Goal: Information Seeking & Learning: Understand process/instructions

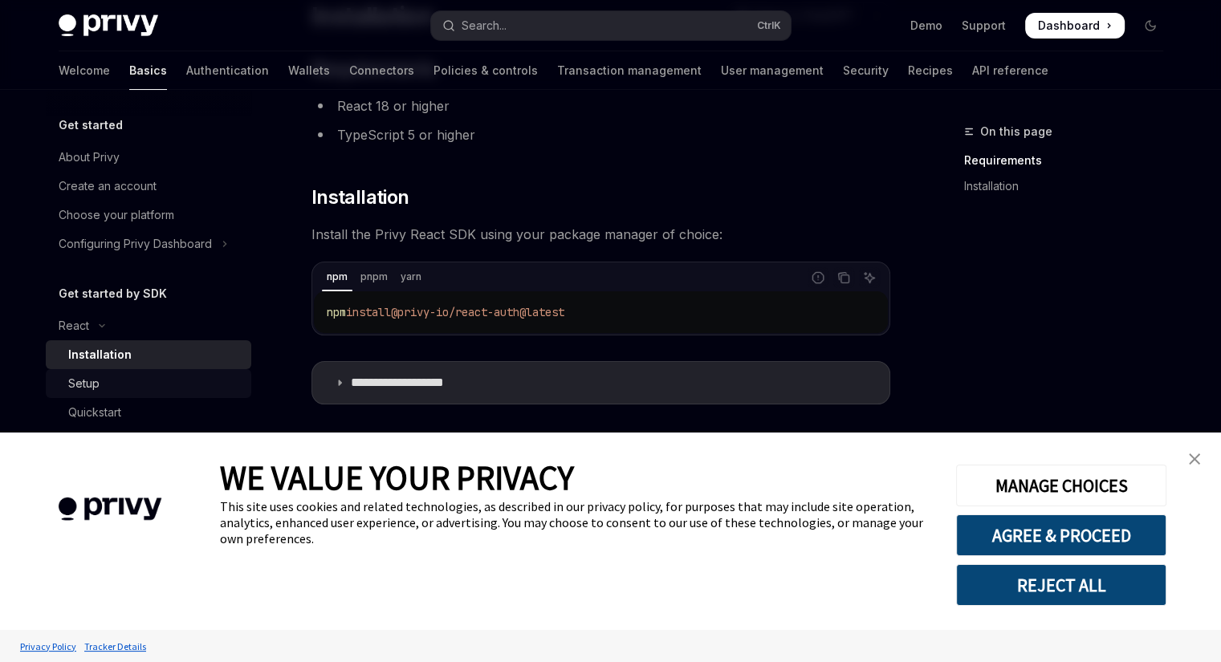
drag, startPoint x: 123, startPoint y: 390, endPoint x: 132, endPoint y: 390, distance: 9.6
click at [124, 390] on div "Setup" at bounding box center [154, 383] width 173 height 19
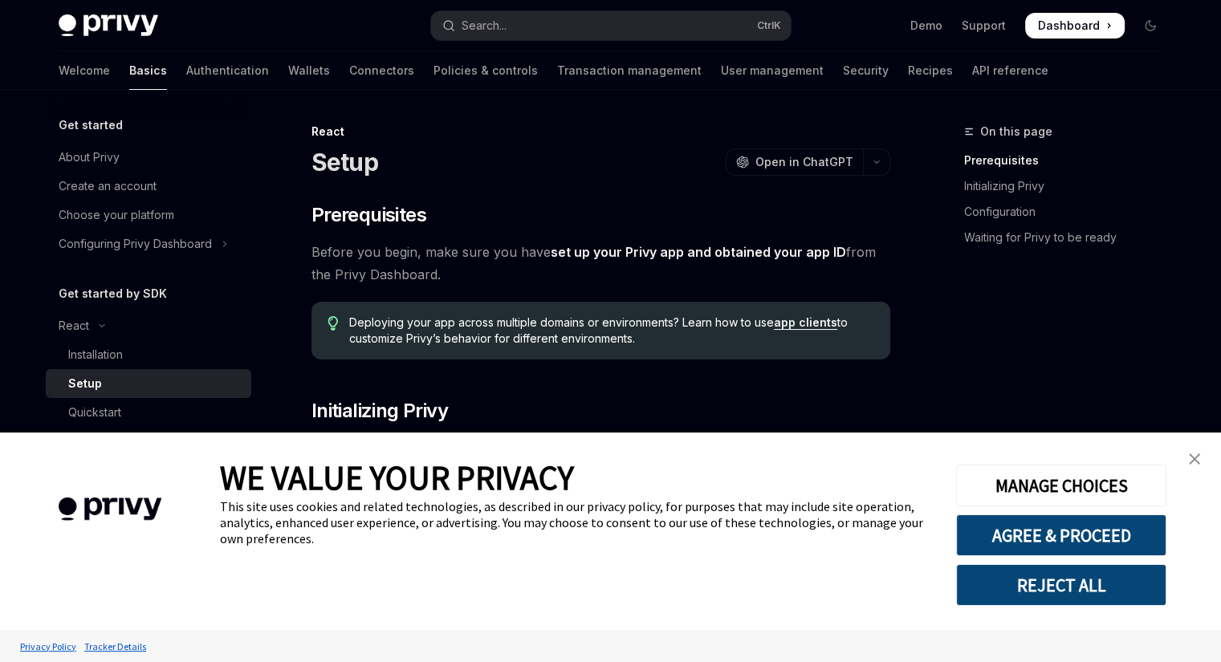
click at [1197, 461] on img "close banner" at bounding box center [1194, 458] width 11 height 11
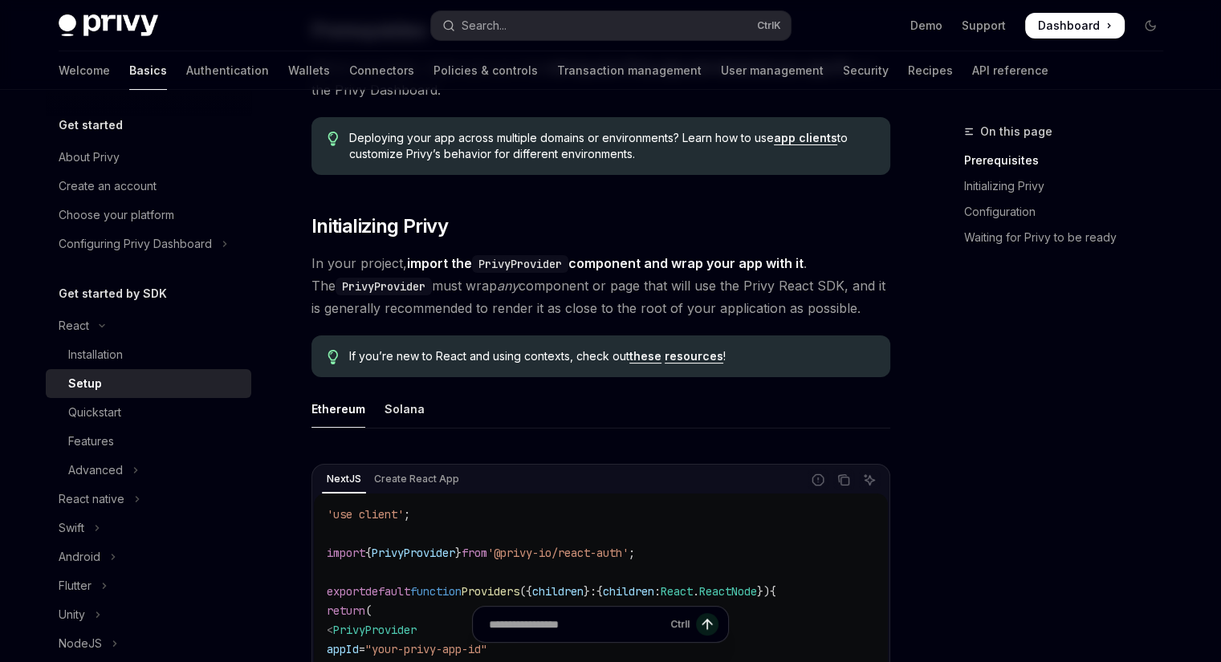
scroll to position [80, 0]
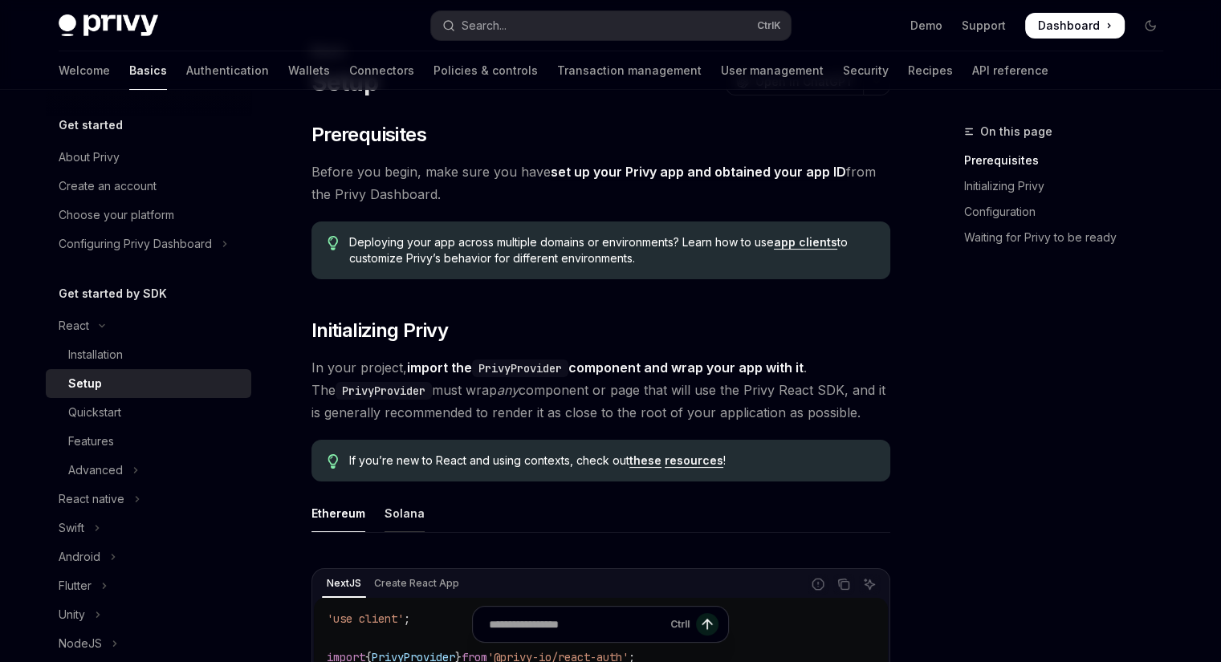
click at [395, 501] on div "Solana" at bounding box center [404, 513] width 40 height 38
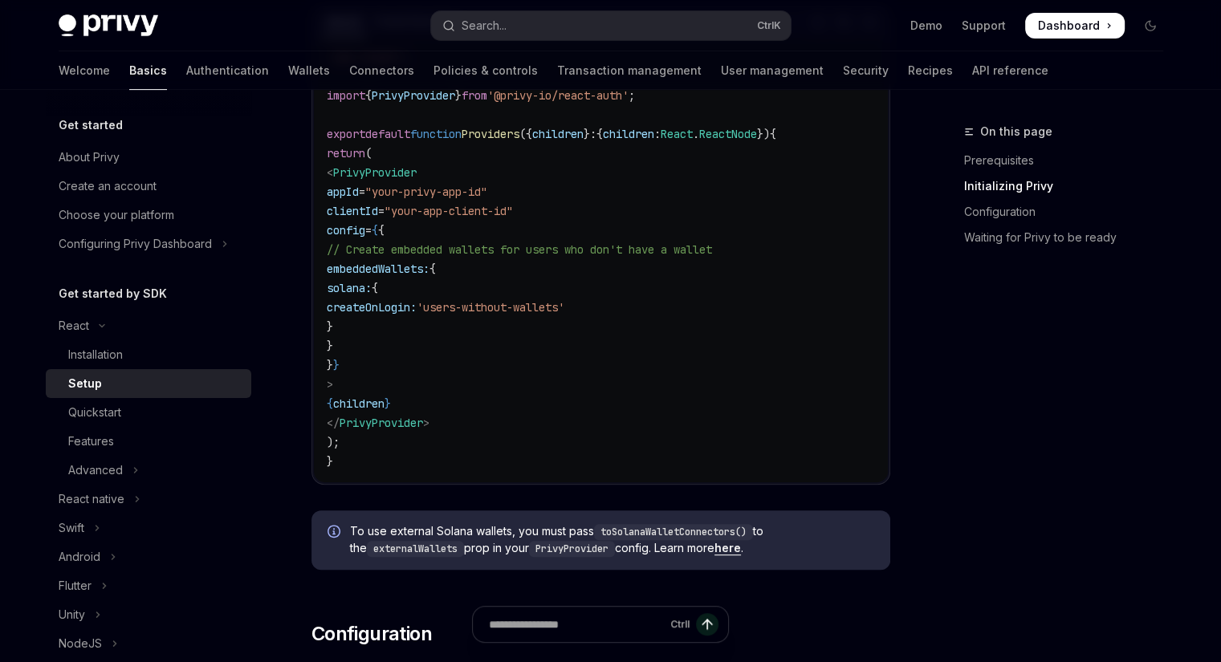
scroll to position [321, 0]
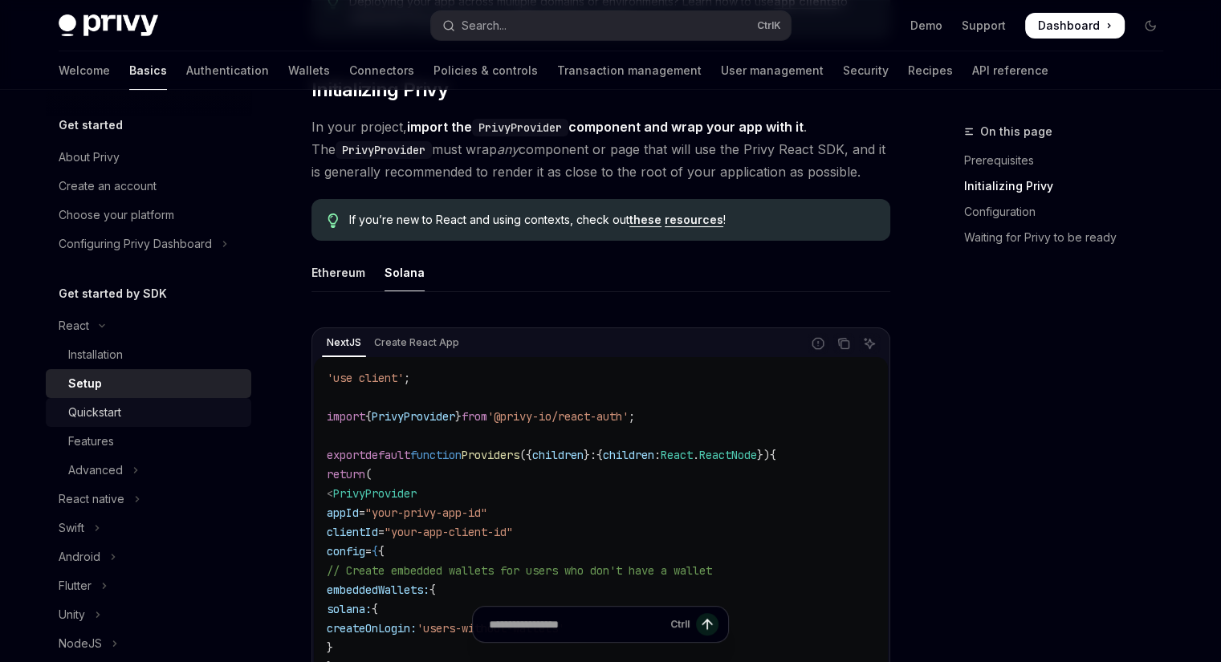
click at [157, 401] on link "Quickstart" at bounding box center [148, 412] width 205 height 29
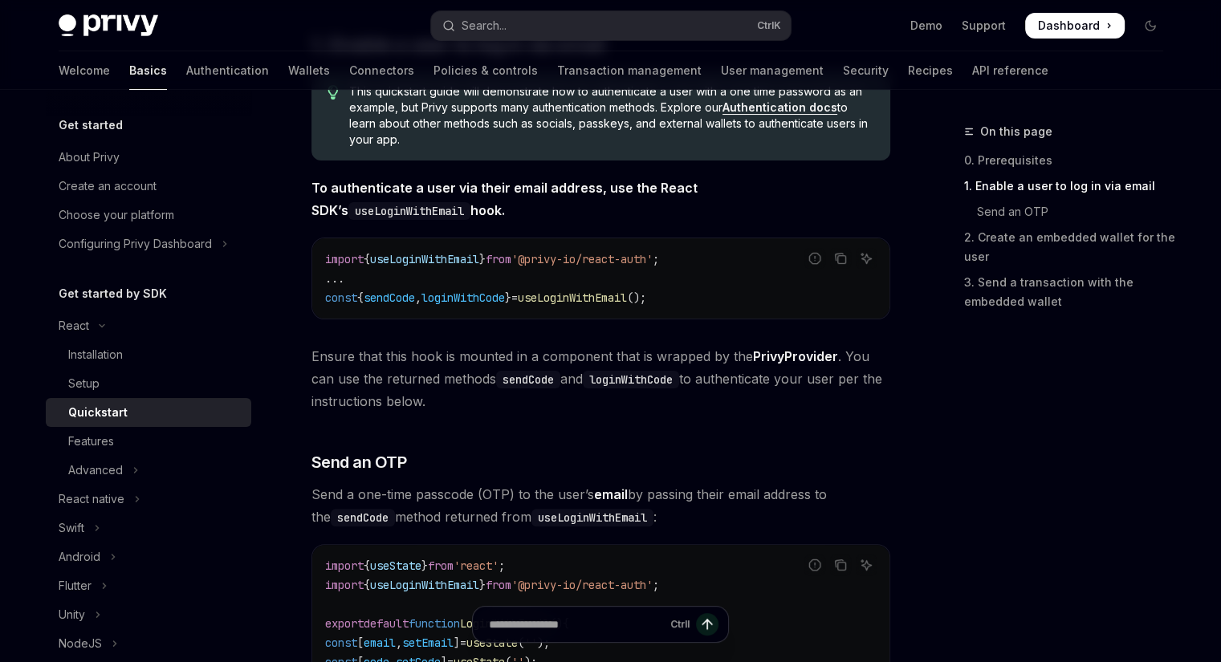
scroll to position [80, 0]
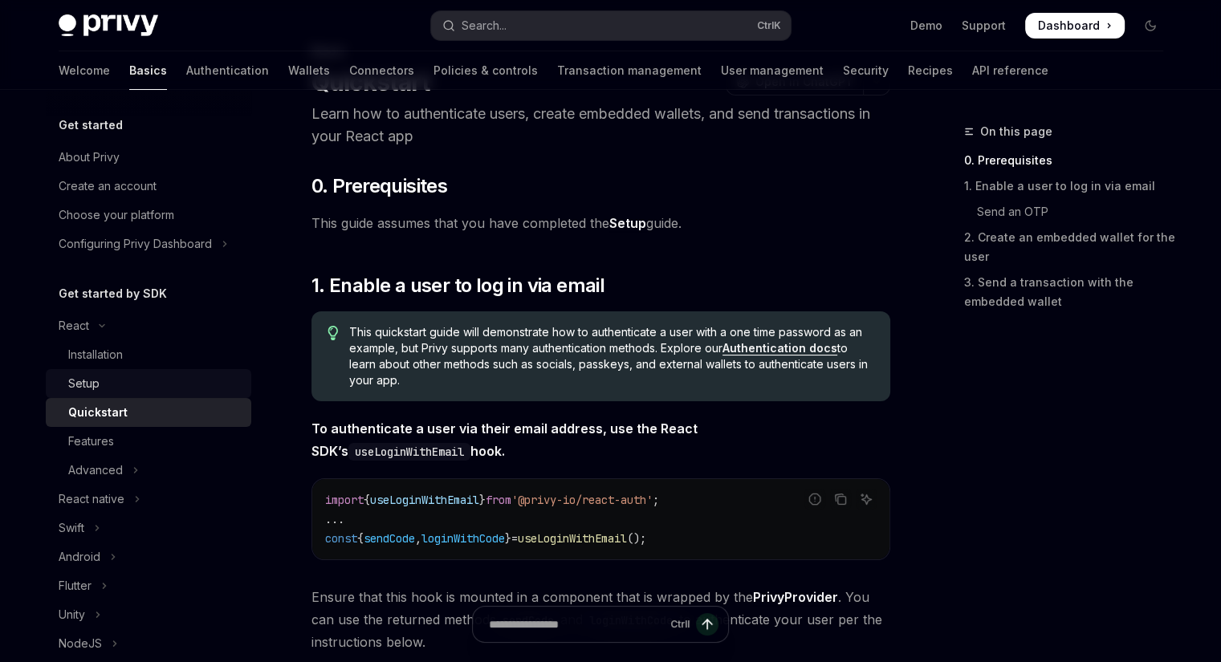
click at [146, 373] on link "Setup" at bounding box center [148, 383] width 205 height 29
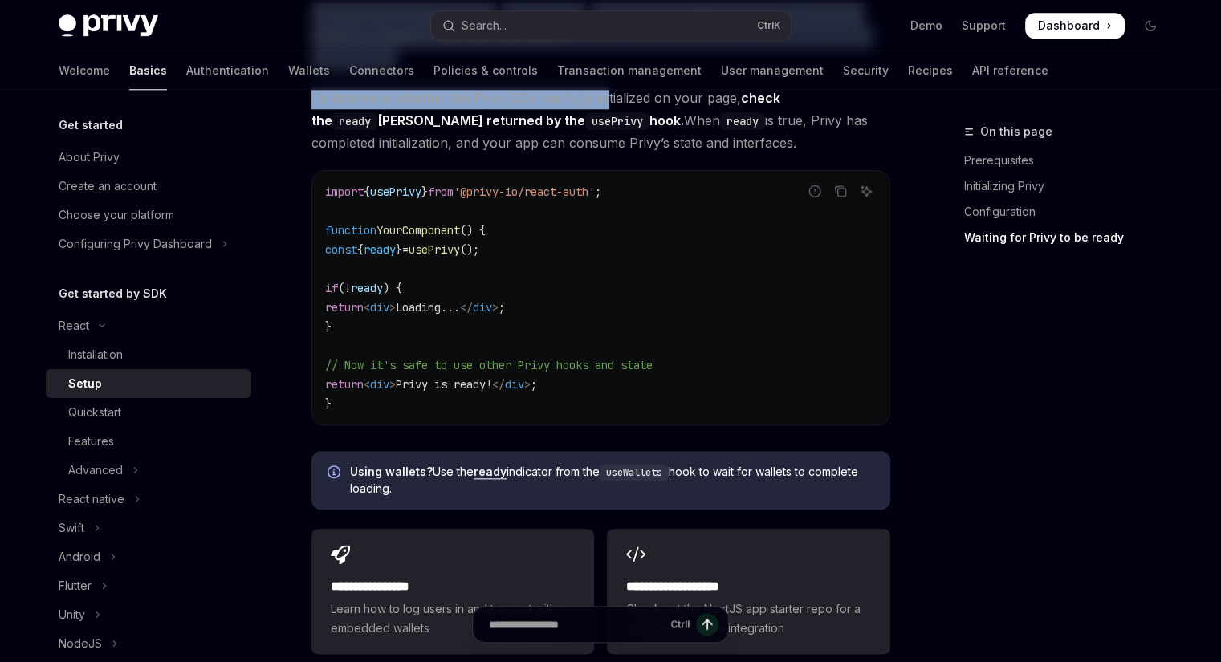
scroll to position [1721, 0]
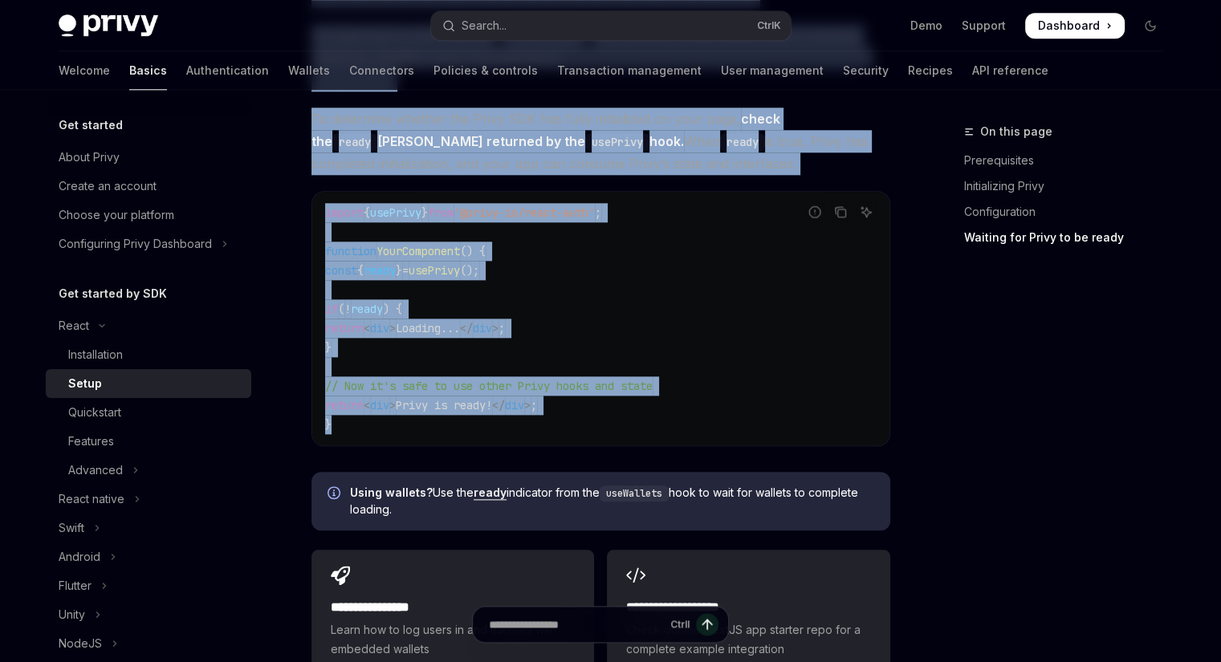
drag, startPoint x: 422, startPoint y: 112, endPoint x: 639, endPoint y: 415, distance: 372.8
copy div "Loremi dol sitam, cons adip eli sedd eiu te inci Utlab etd mag aliquaen admi ve…"
click at [401, 598] on h2 "**********" at bounding box center [453, 607] width 244 height 19
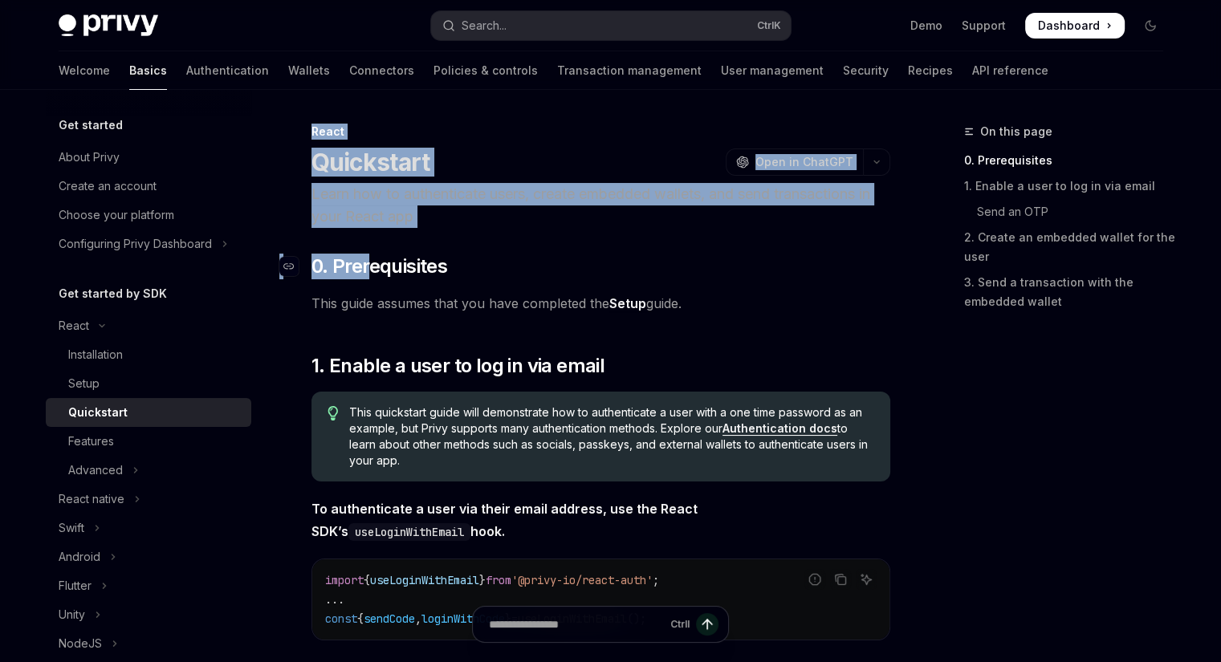
drag, startPoint x: 308, startPoint y: 131, endPoint x: 405, endPoint y: 241, distance: 146.7
click at [413, 201] on p "Learn how to authenticate users, create embedded wallets, and send transactions…" at bounding box center [600, 205] width 579 height 45
click at [355, 176] on h1 "Quickstart" at bounding box center [370, 162] width 119 height 29
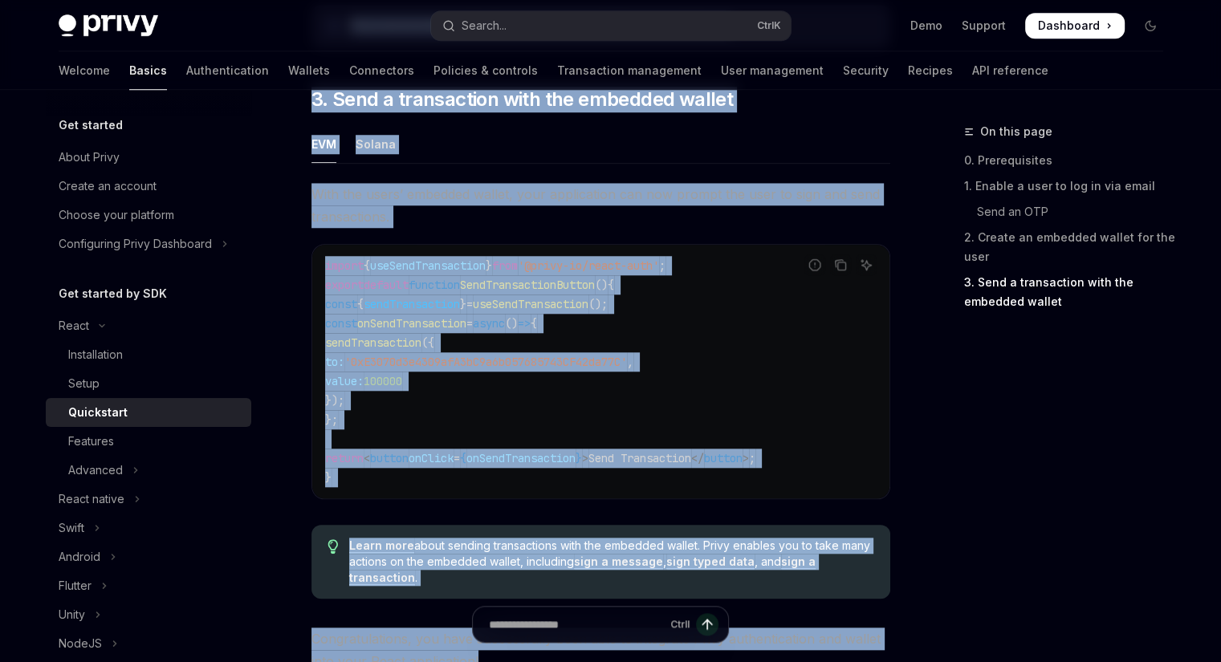
scroll to position [1685, 0]
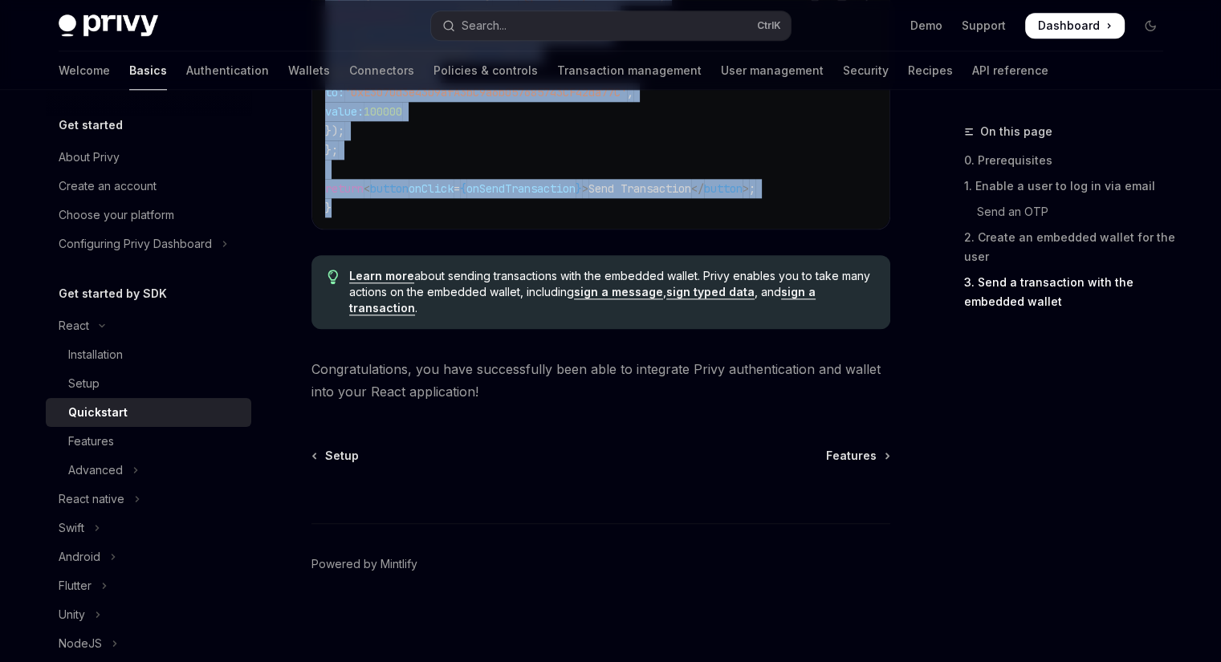
drag, startPoint x: 307, startPoint y: 153, endPoint x: 666, endPoint y: 209, distance: 363.1
copy div "Loremipsum DoloRS Amet co AdipISC Elits doe te incididuntut labor, etdolo magna…"
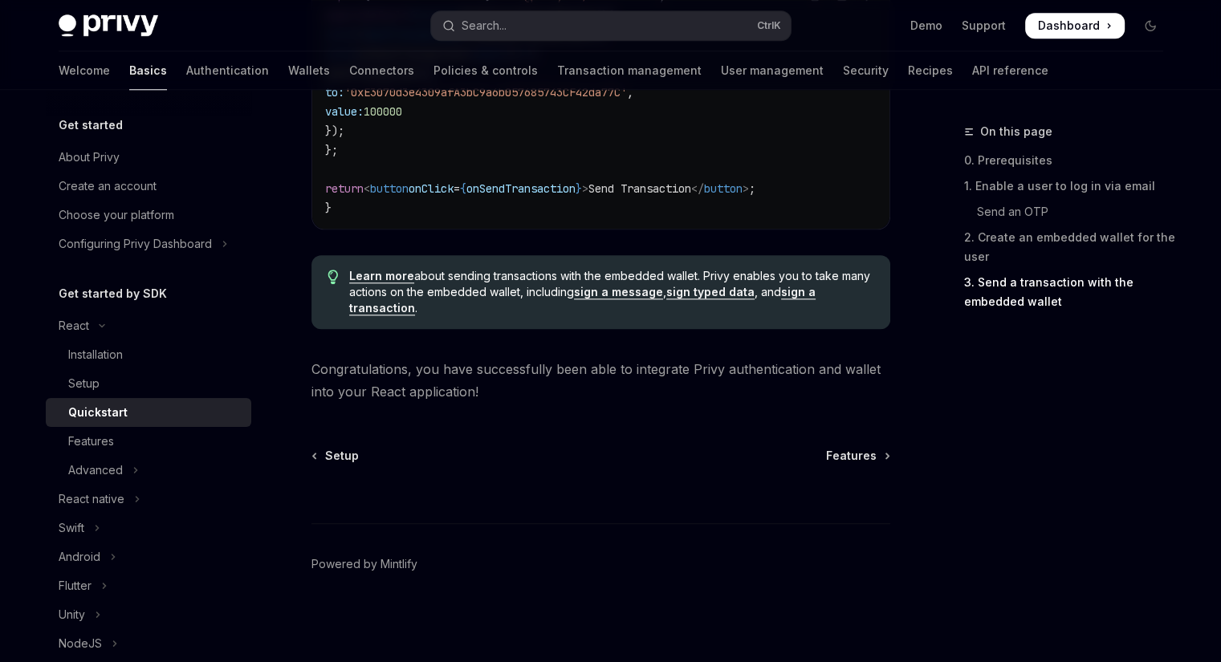
click at [648, 360] on span "Congratulations, you have successfully been able to integrate Privy authenticat…" at bounding box center [600, 380] width 579 height 45
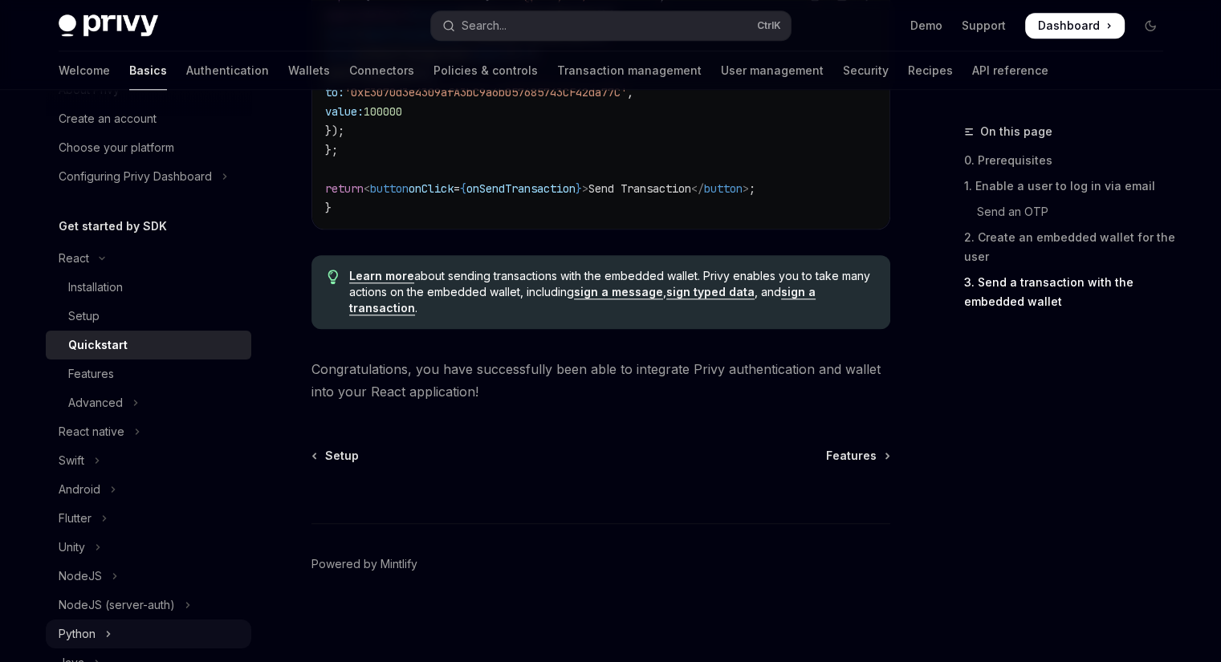
scroll to position [161, 0]
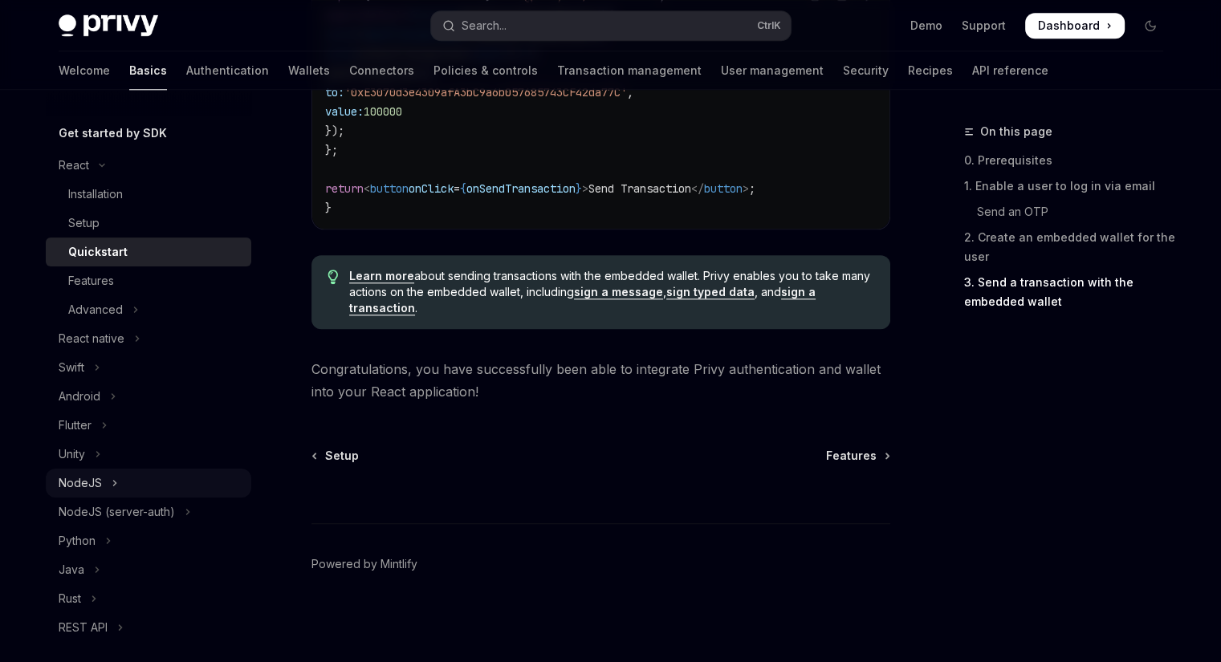
click at [185, 476] on button "NodeJS" at bounding box center [148, 483] width 205 height 29
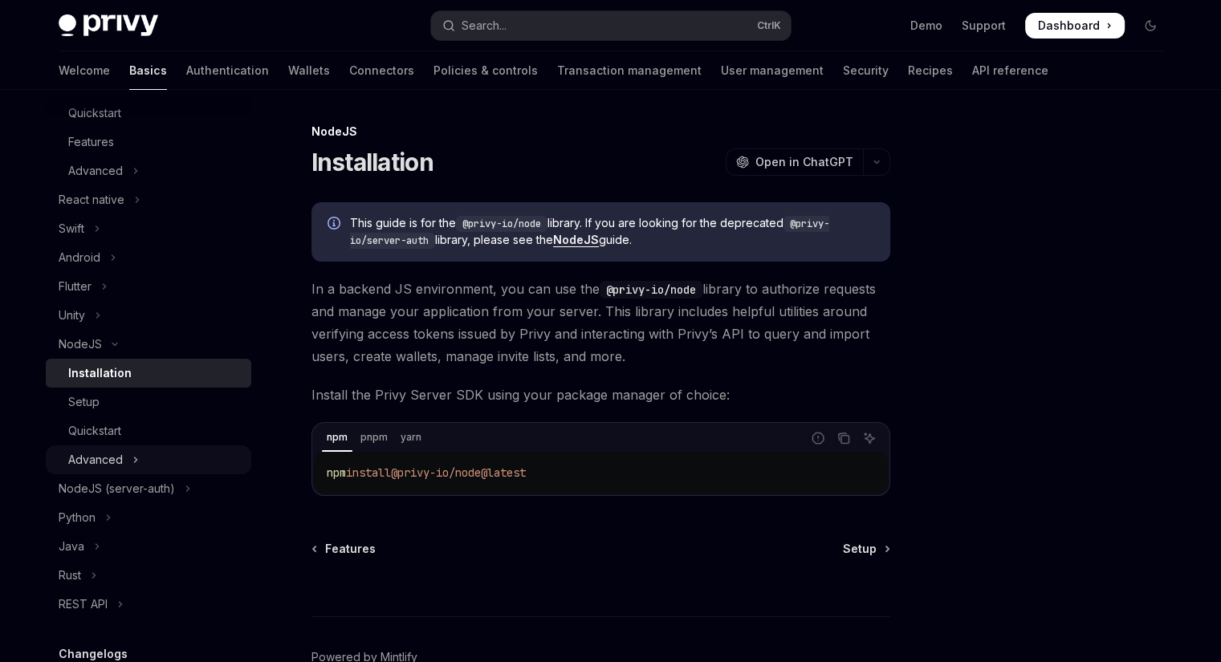
scroll to position [401, 0]
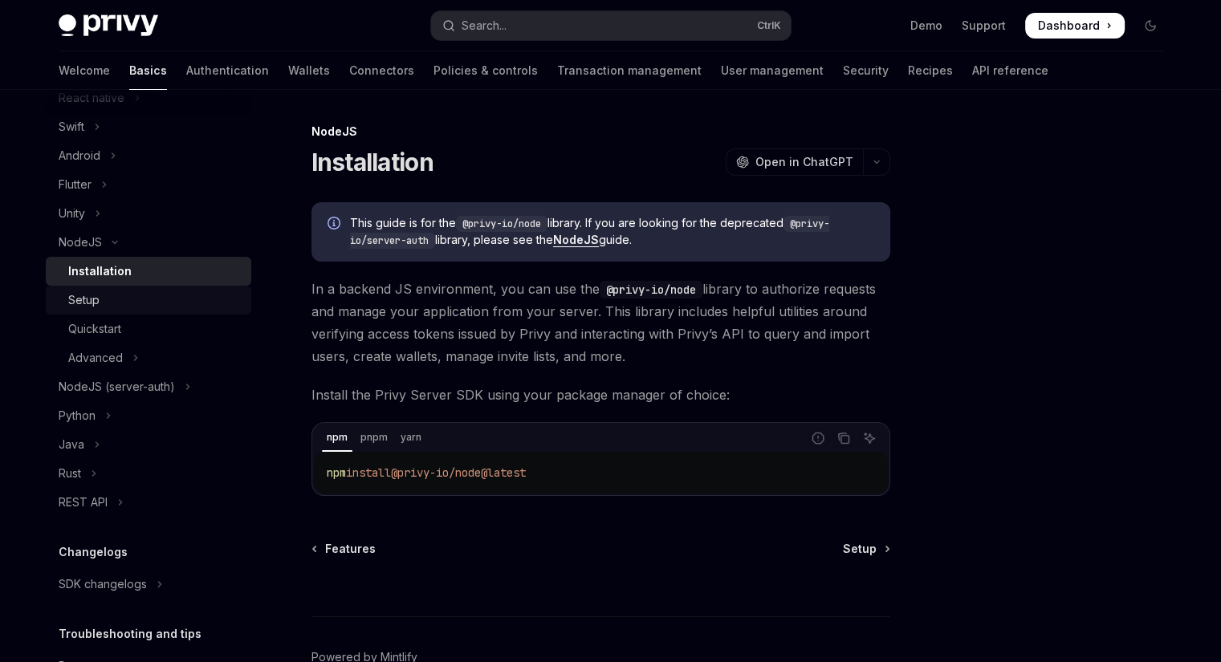
click at [175, 304] on div "Setup" at bounding box center [154, 300] width 173 height 19
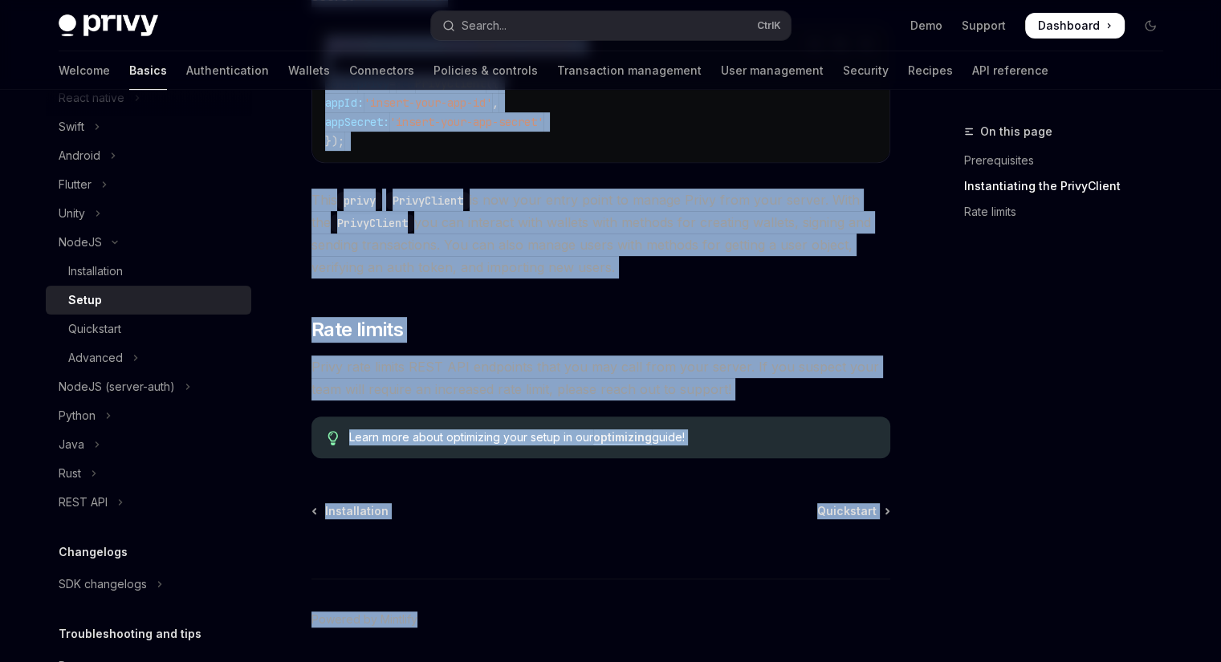
scroll to position [676, 0]
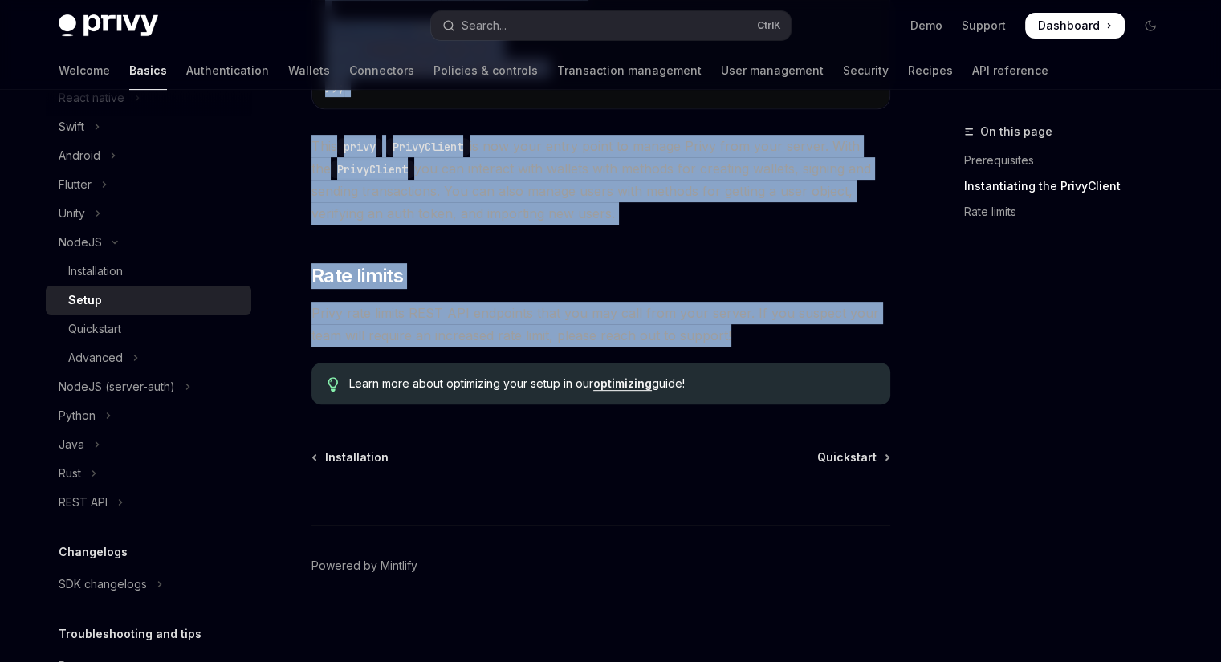
drag, startPoint x: 313, startPoint y: 128, endPoint x: 758, endPoint y: 339, distance: 491.8
click at [758, 339] on div "NodeJS Setup OpenAI Open in ChatGPT OpenAI Open in ChatGPT ​ Prerequisites Befo…" at bounding box center [450, 55] width 886 height 1218
copy div "LoreMI Dolor SitaME Cons ad ElitSED DoeiUS Temp in UtlaBOR ​ Etdoloremagna Aliq…"
click at [157, 331] on div "Quickstart" at bounding box center [154, 328] width 173 height 19
type textarea "*"
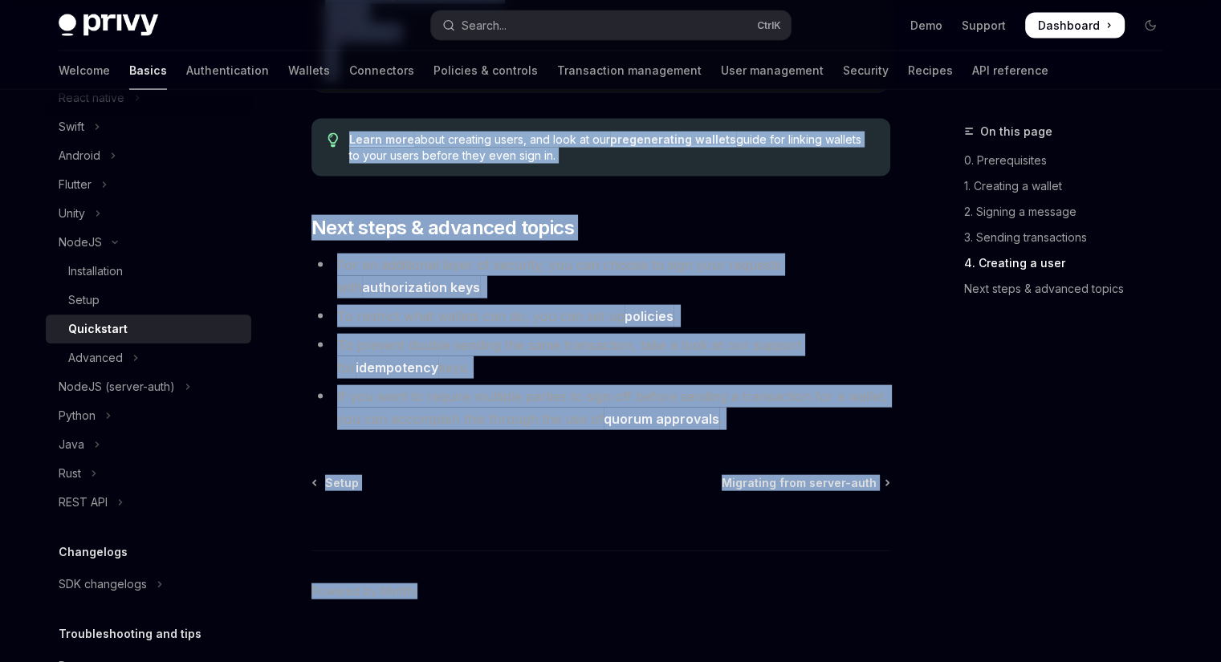
scroll to position [3355, 0]
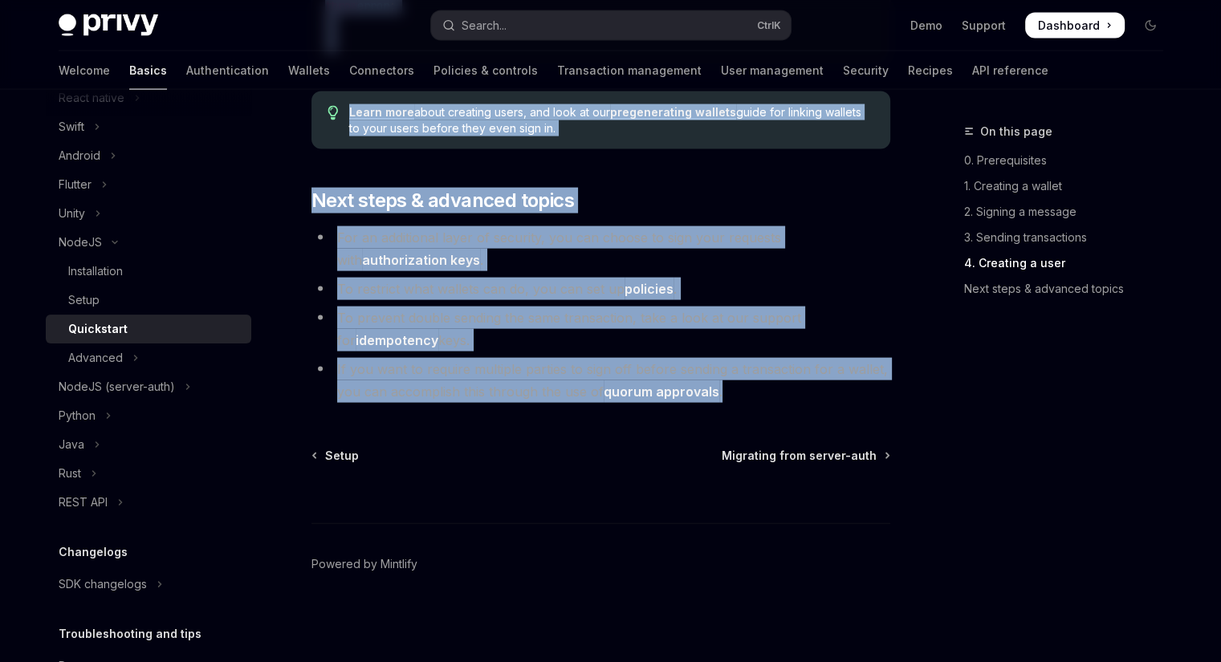
drag, startPoint x: 313, startPoint y: 165, endPoint x: 786, endPoint y: 383, distance: 520.4
copy div "Loremipsum DoloRS Amet co AdipISC Elits doe te incidi utlab, etdolore magnaal, …"
click at [124, 352] on button "Advanced" at bounding box center [148, 358] width 205 height 29
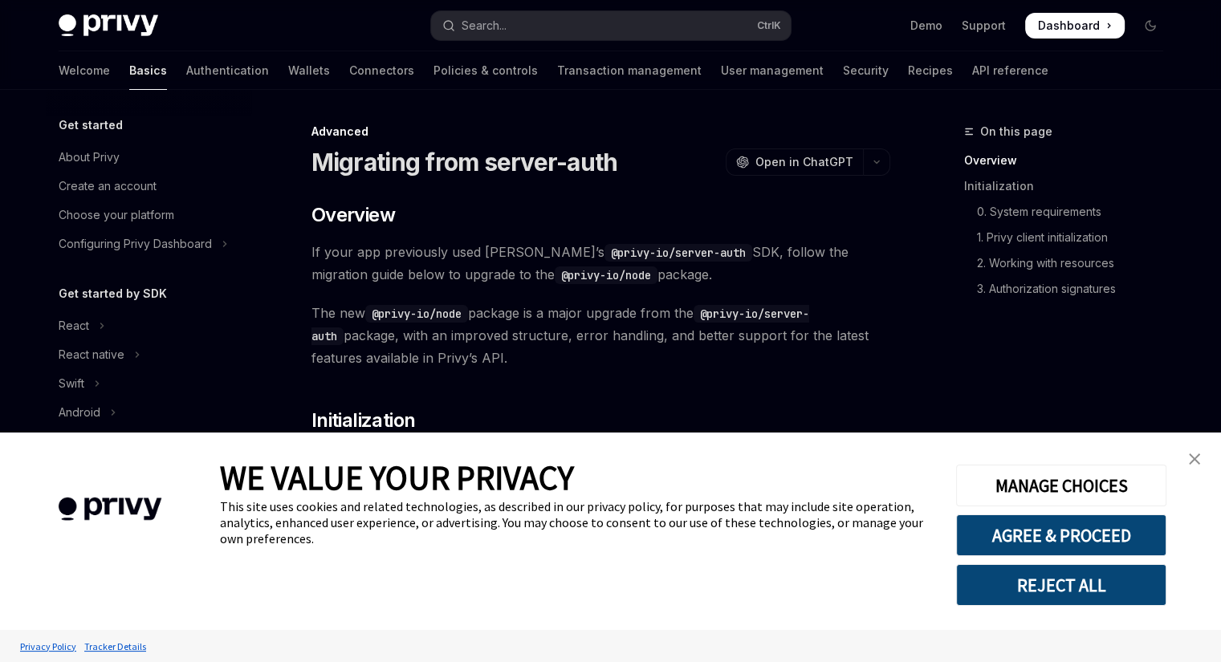
click at [1193, 463] on img "close banner" at bounding box center [1194, 458] width 11 height 11
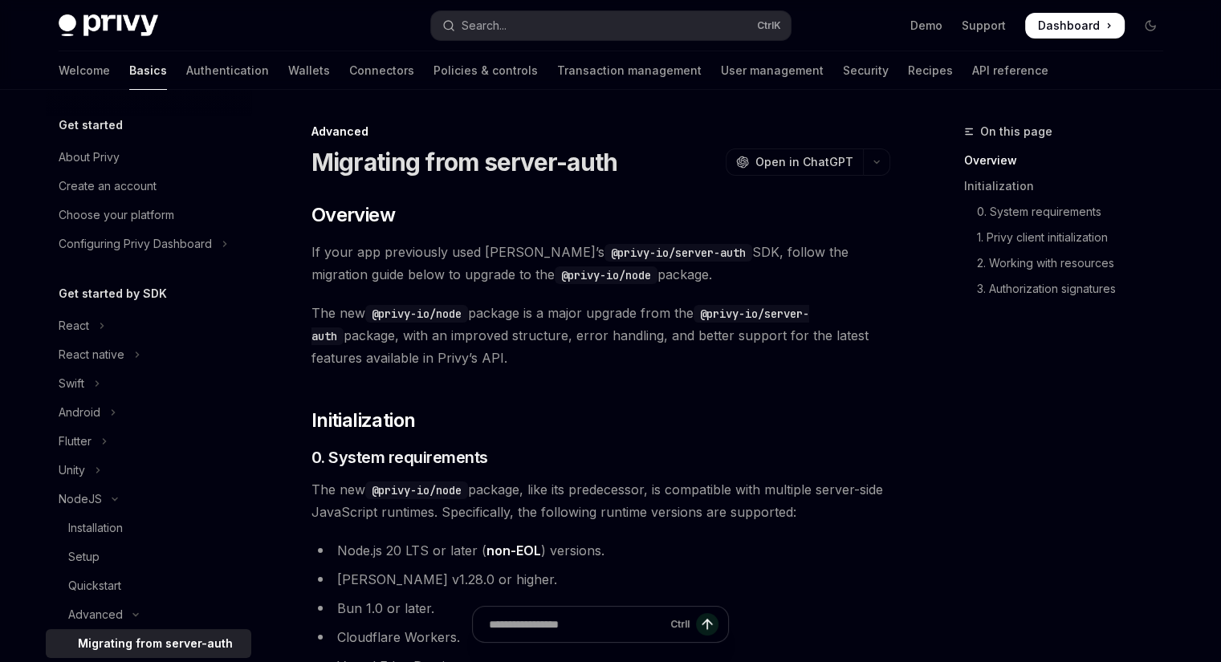
click at [319, 158] on h1 "Migrating from server-auth" at bounding box center [464, 162] width 307 height 29
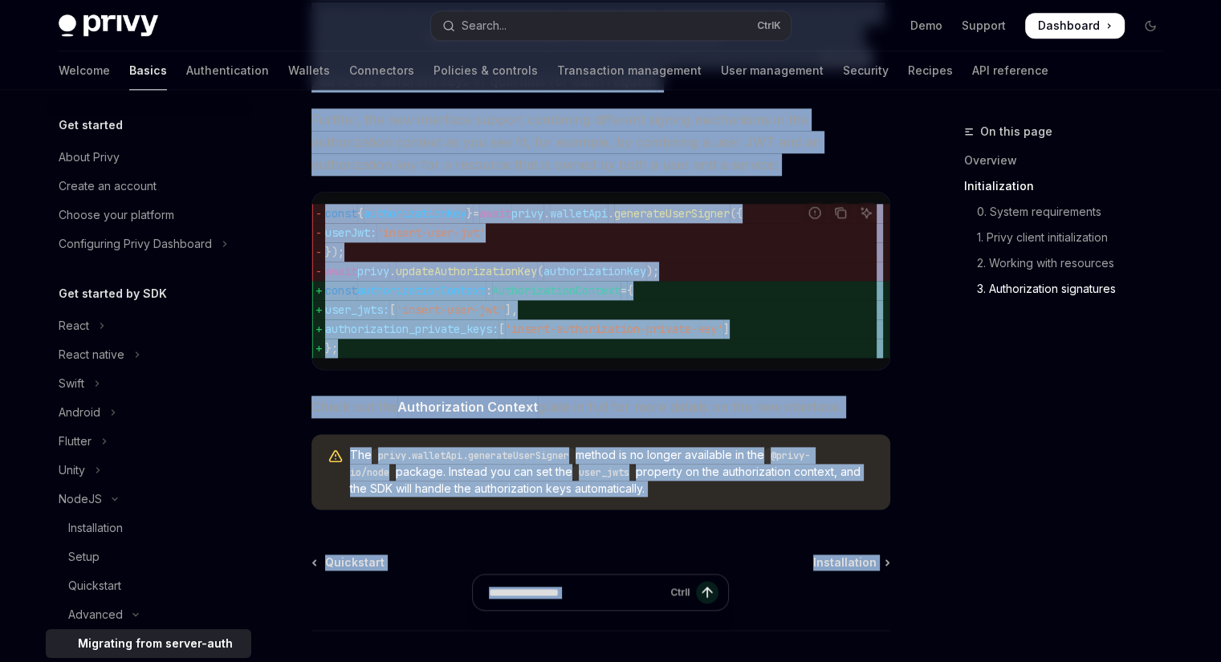
scroll to position [2172, 0]
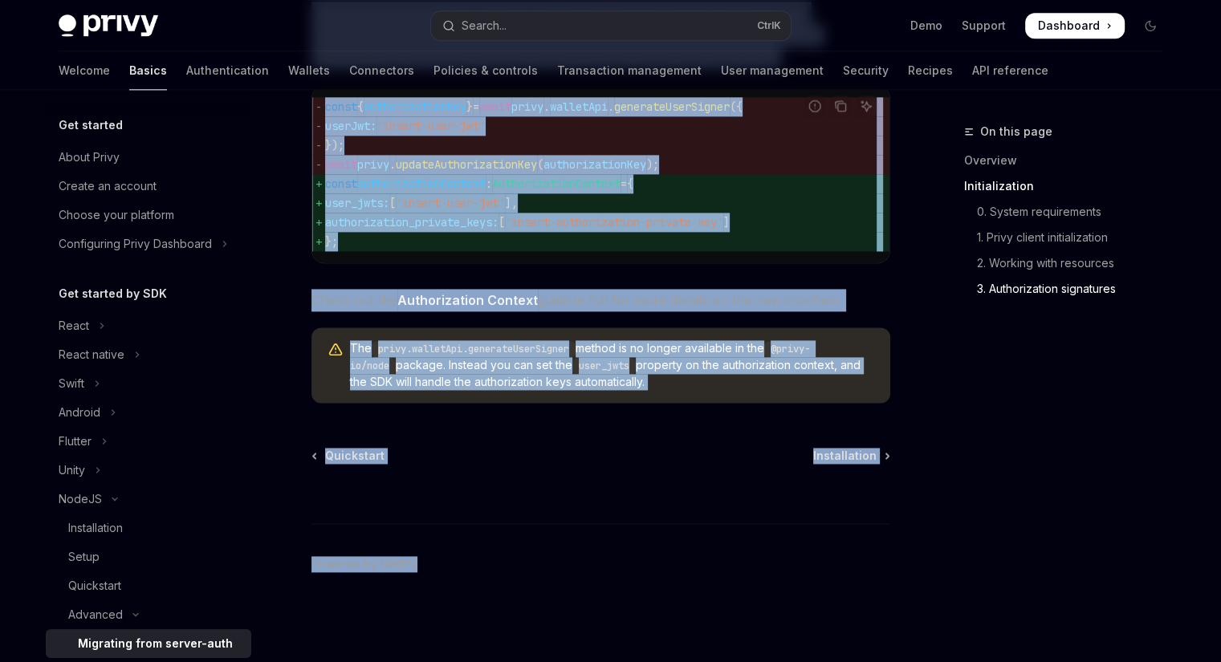
drag, startPoint x: 317, startPoint y: 157, endPoint x: 876, endPoint y: 291, distance: 574.3
copy div "Migrating from server-auth OpenAI Open in ChatGPT OpenAI Open in ChatGPT ​ Over…"
